Goal: Task Accomplishment & Management: Use online tool/utility

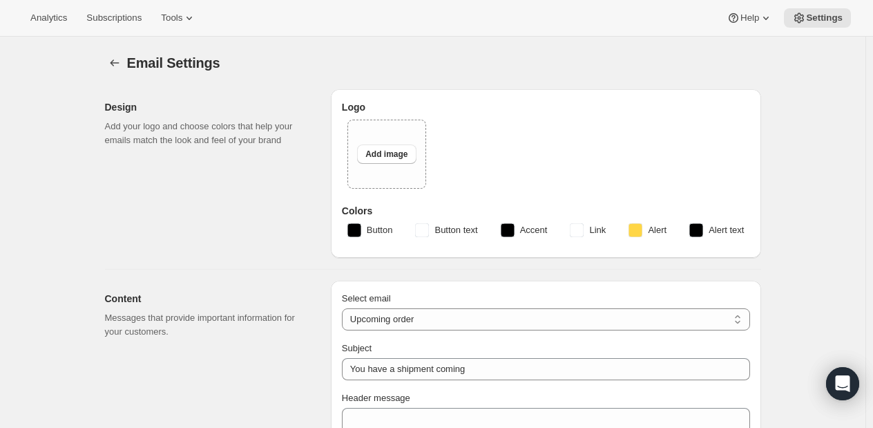
select select "subscriptionMessage"
select select "5"
select select "15"
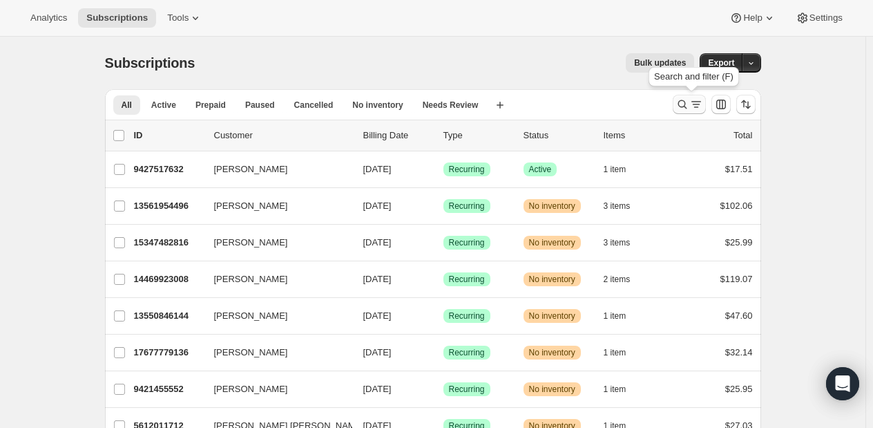
click at [689, 109] on icon "Search and filter results" at bounding box center [683, 104] width 14 height 14
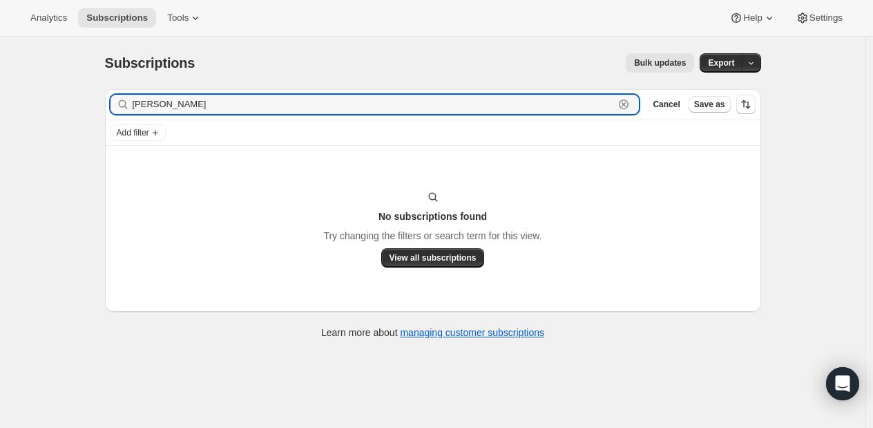
type input "adam shulman"
click at [631, 102] on icon "button" at bounding box center [624, 104] width 14 height 14
